Goal: Task Accomplishment & Management: Manage account settings

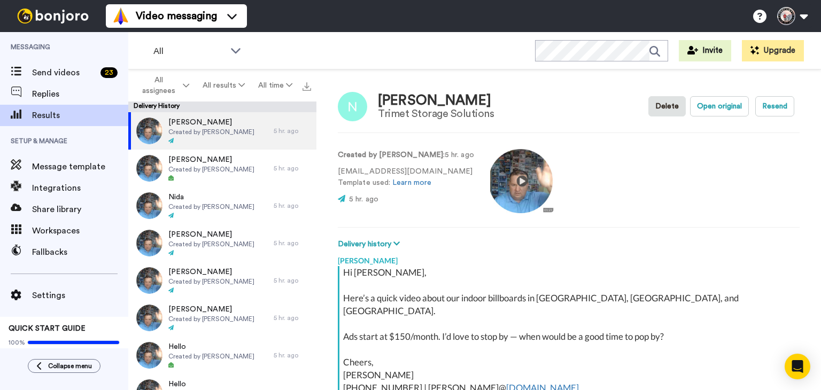
scroll to position [124, 0]
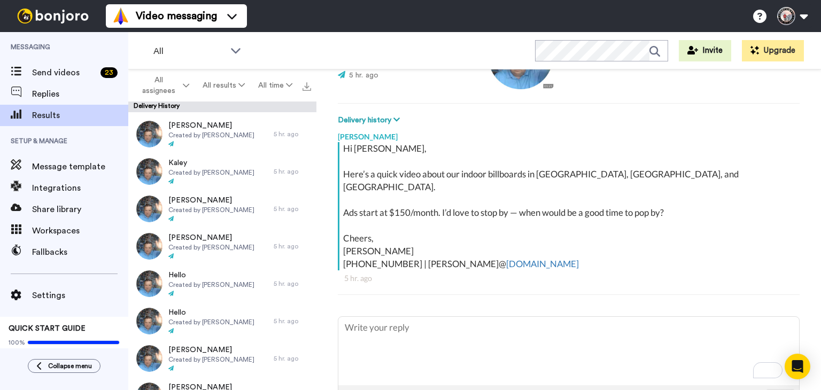
scroll to position [994, 0]
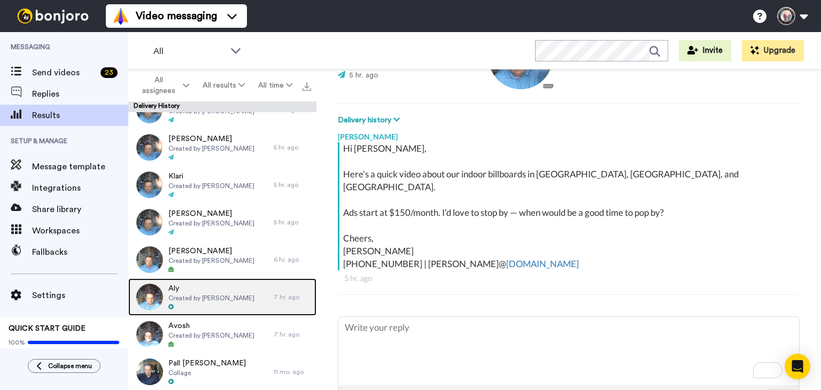
click at [225, 306] on div at bounding box center [211, 307] width 86 height 7
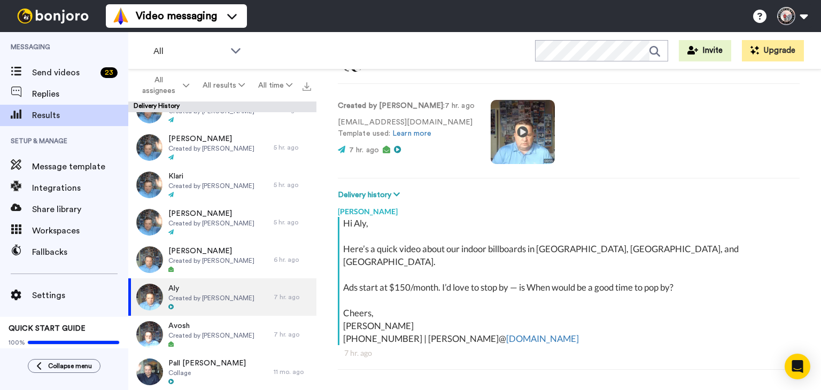
scroll to position [25, 0]
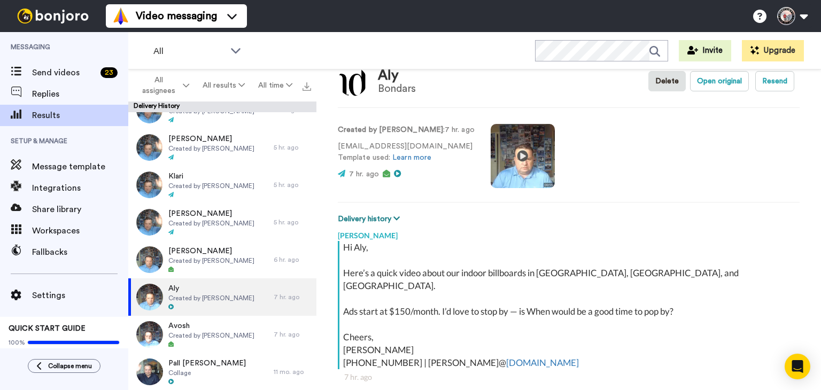
click at [399, 219] on button "Delivery history" at bounding box center [370, 219] width 65 height 12
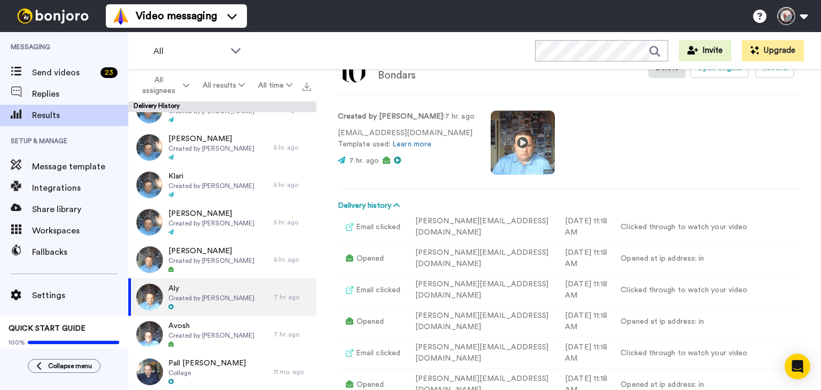
scroll to position [0, 0]
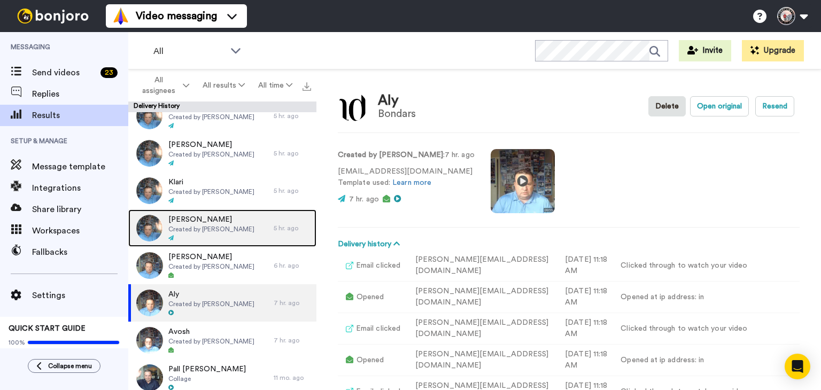
click at [226, 240] on div at bounding box center [211, 238] width 86 height 7
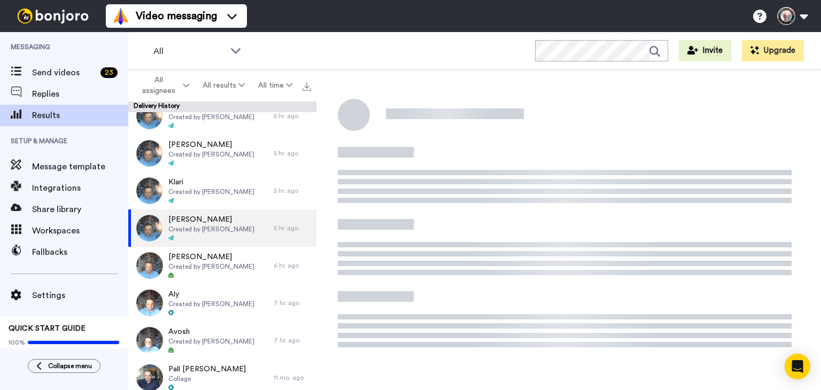
type textarea "x"
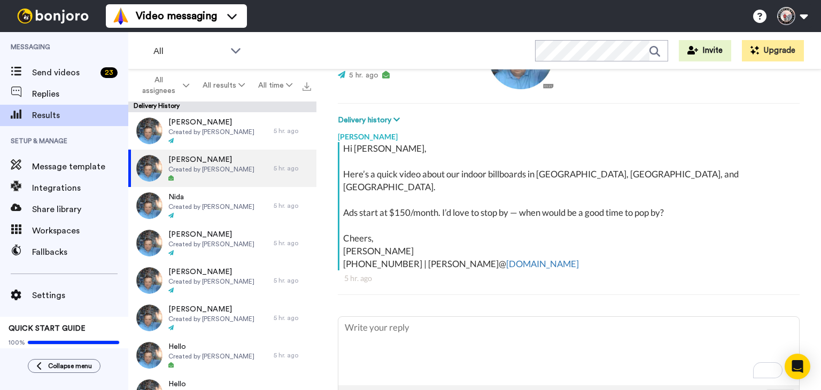
scroll to position [124, 0]
type textarea "x"
click at [808, 20] on button at bounding box center [792, 16] width 41 height 24
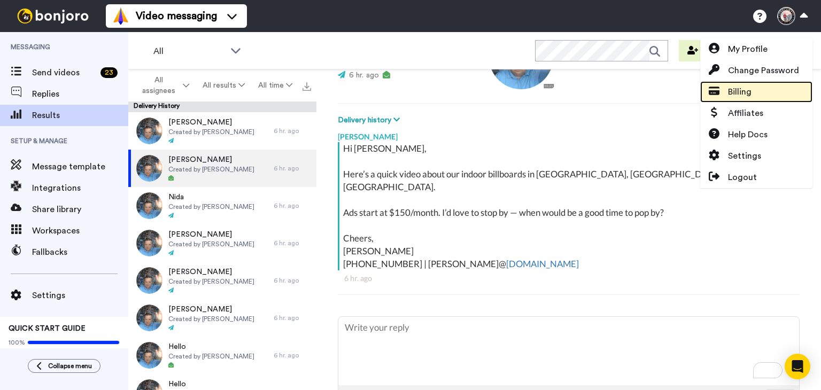
click at [758, 90] on link "Billing" at bounding box center [757, 91] width 112 height 21
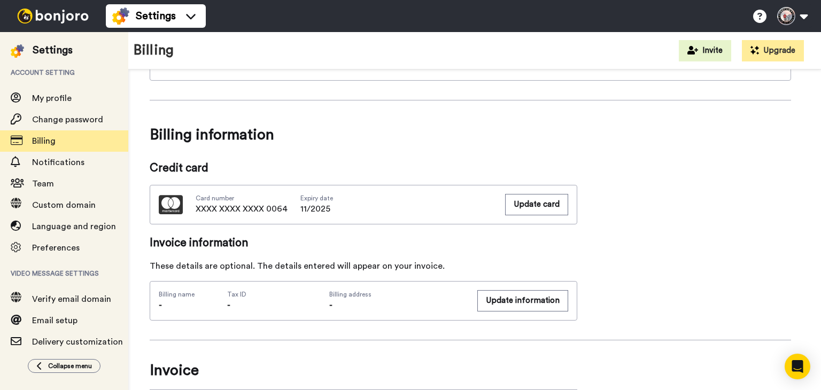
scroll to position [404, 0]
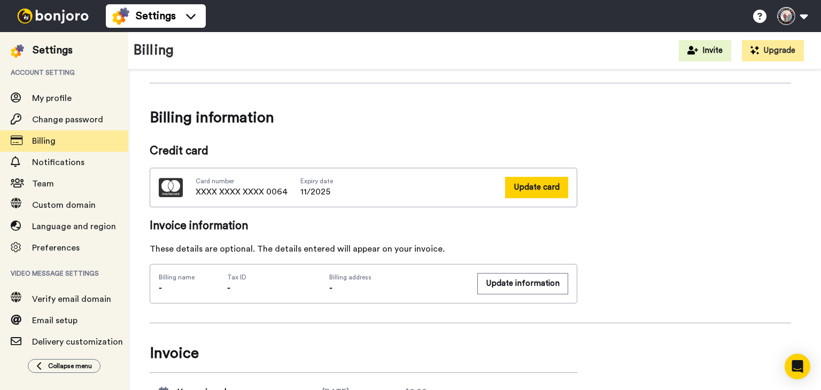
click at [545, 189] on button "Update card" at bounding box center [536, 187] width 63 height 21
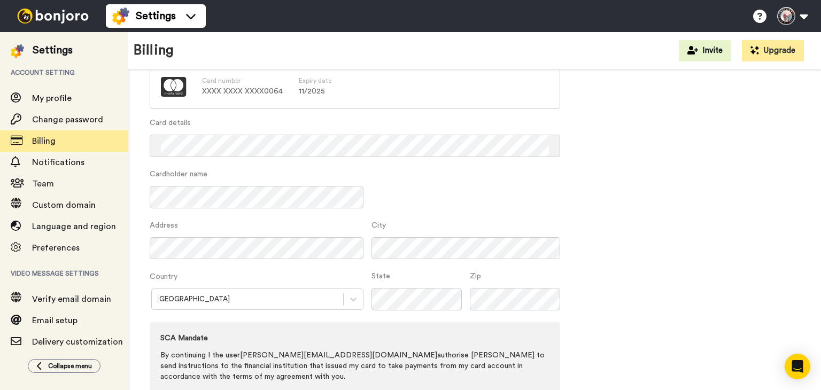
scroll to position [98, 0]
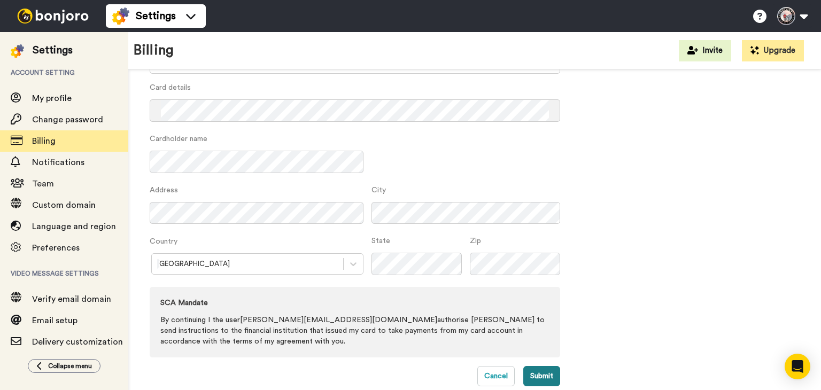
click at [537, 366] on button "Submit" at bounding box center [542, 376] width 37 height 20
click at [355, 270] on div "[GEOGRAPHIC_DATA]" at bounding box center [257, 263] width 214 height 21
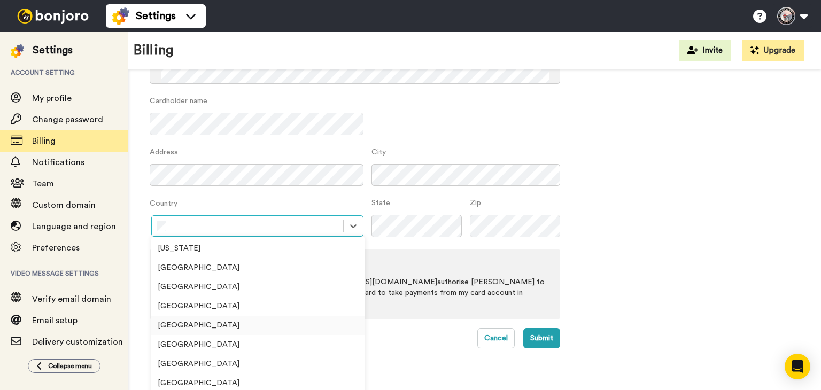
click at [224, 320] on div "[GEOGRAPHIC_DATA]" at bounding box center [258, 325] width 214 height 19
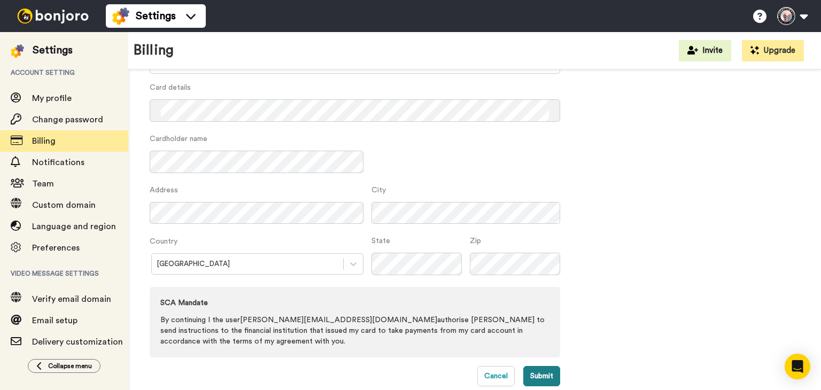
click at [533, 367] on button "Submit" at bounding box center [542, 376] width 37 height 20
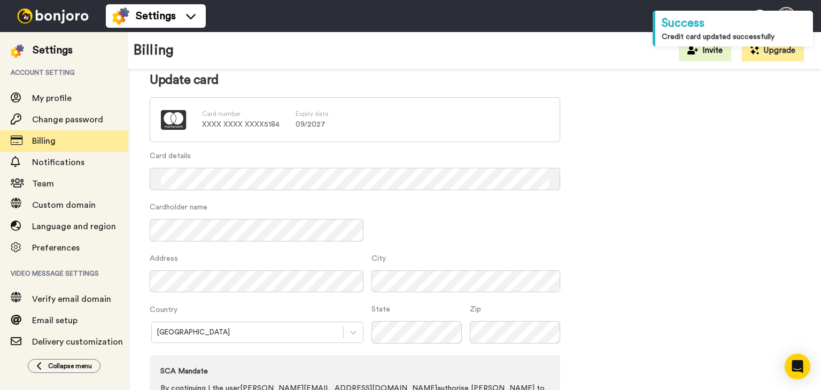
scroll to position [0, 0]
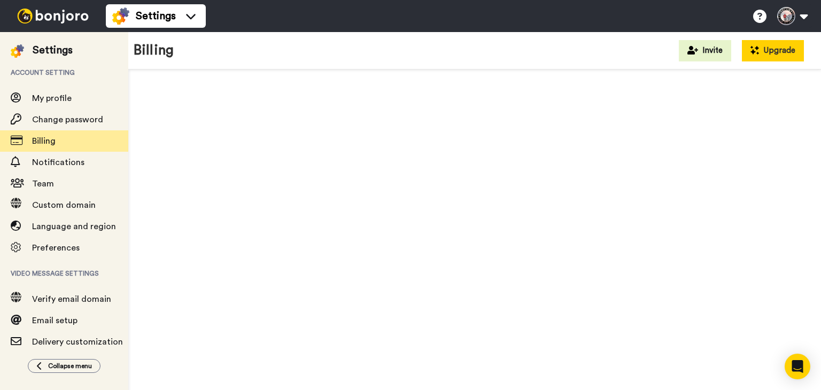
click at [766, 56] on button "Upgrade" at bounding box center [773, 50] width 62 height 21
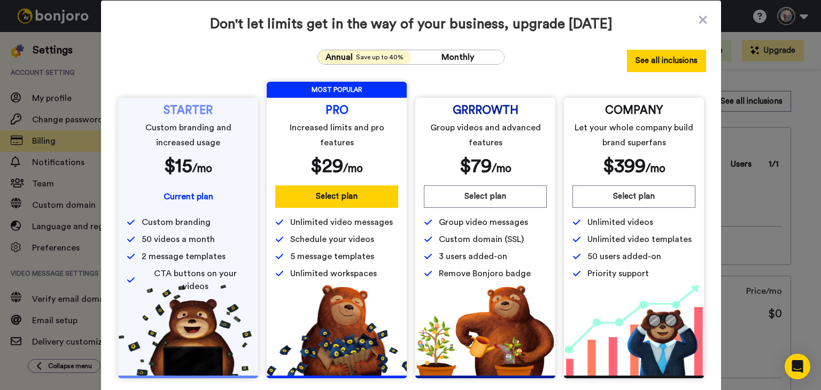
click at [652, 67] on button "See all inclusions" at bounding box center [666, 61] width 79 height 22
